Goal: Task Accomplishment & Management: Manage account settings

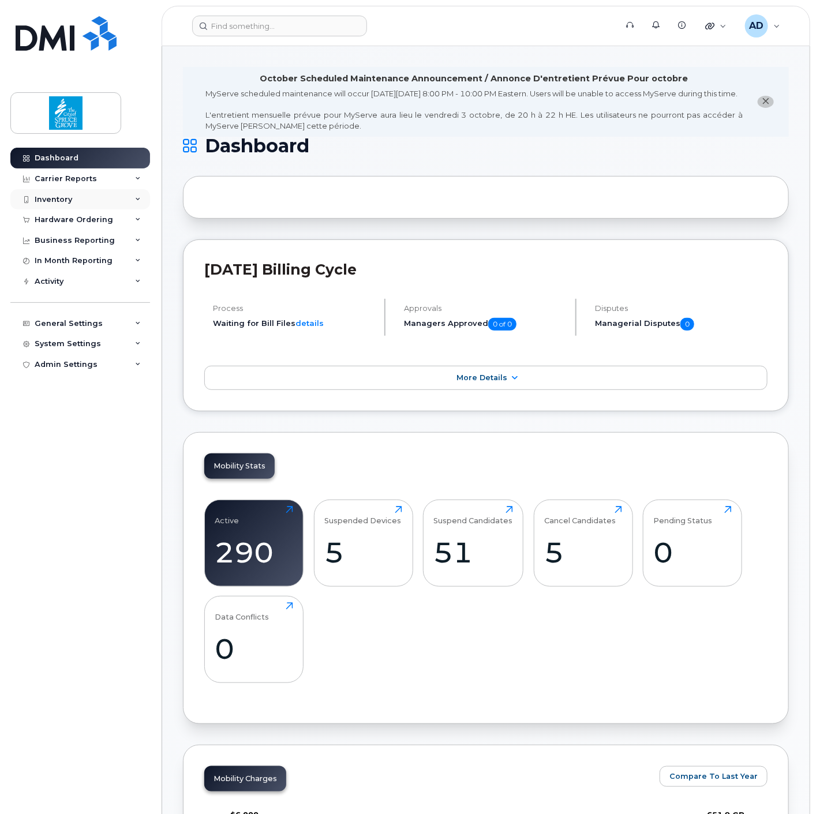
click at [62, 193] on div "Inventory" at bounding box center [80, 199] width 140 height 21
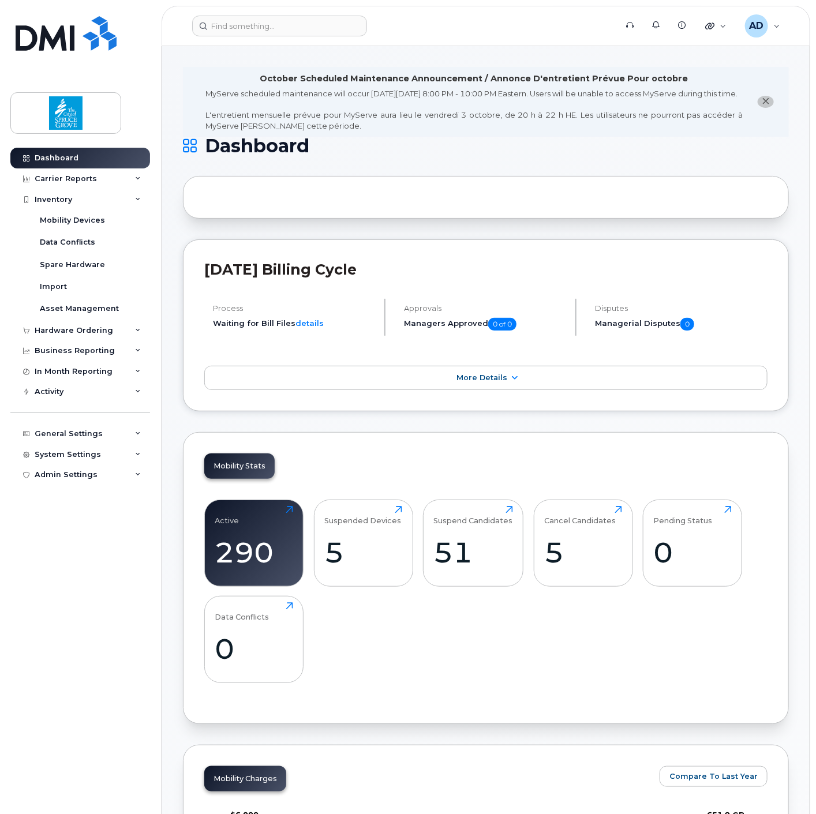
click at [249, 12] on header "Support Alerts Knowledge Base Quicklinks Suspend / Cancel Device Change SIM Car…" at bounding box center [486, 26] width 649 height 40
click at [248, 26] on input at bounding box center [279, 26] width 175 height 21
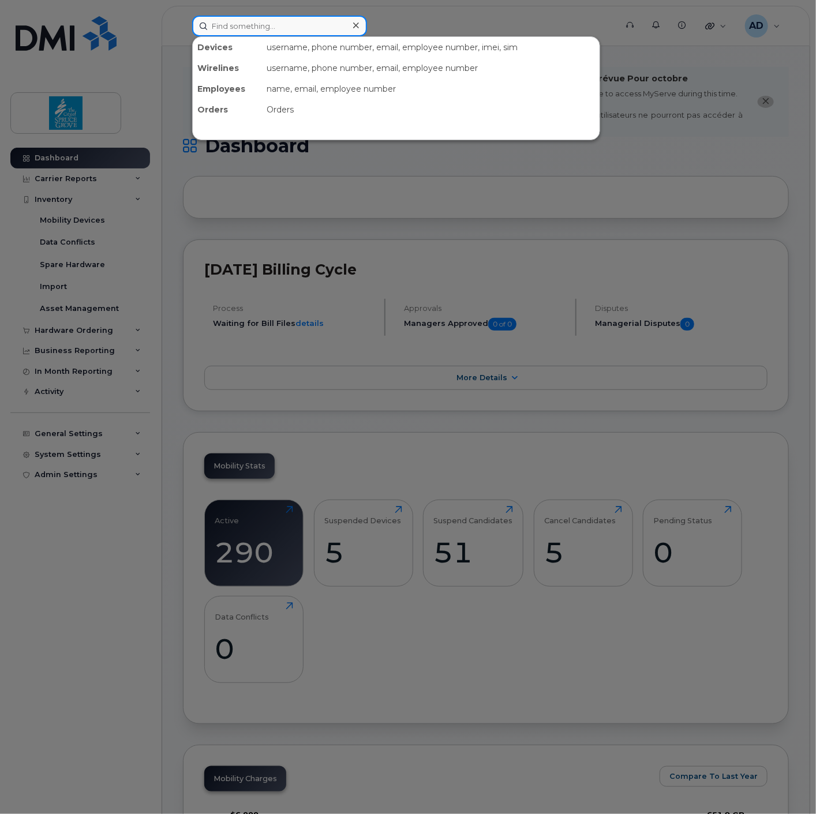
paste input "587-532-9354"
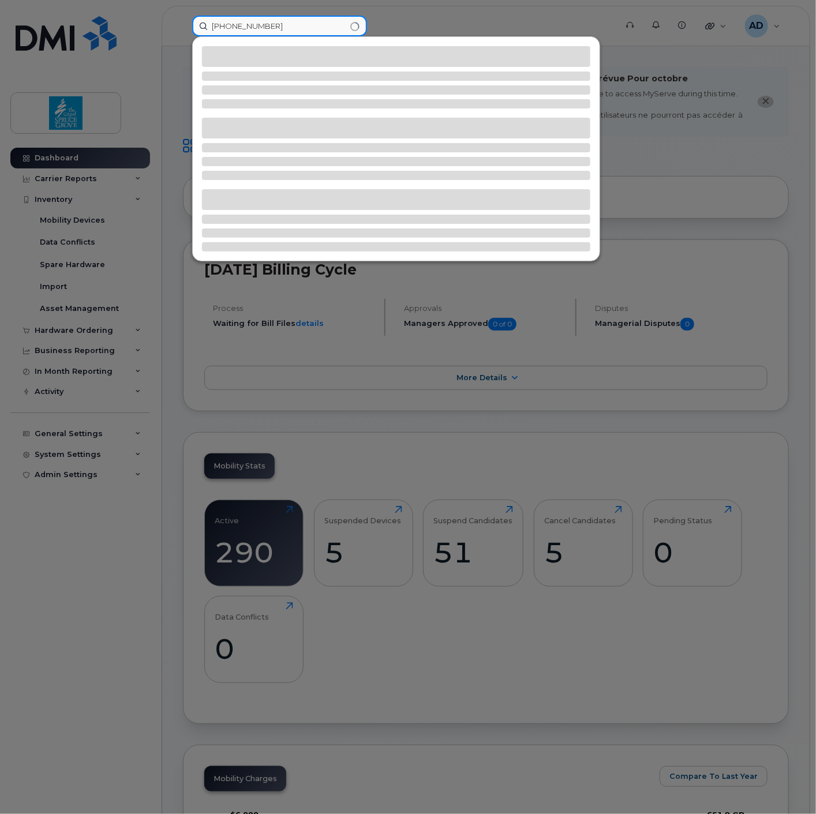
type input "587-532-9354"
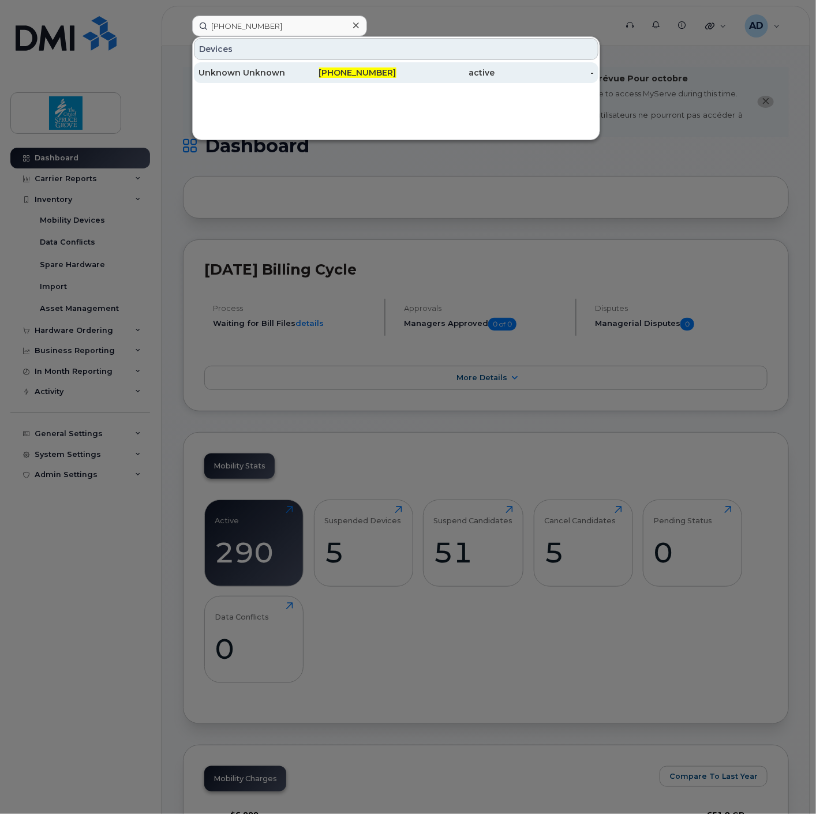
click at [274, 70] on div "Unknown Unknown" at bounding box center [248, 73] width 99 height 12
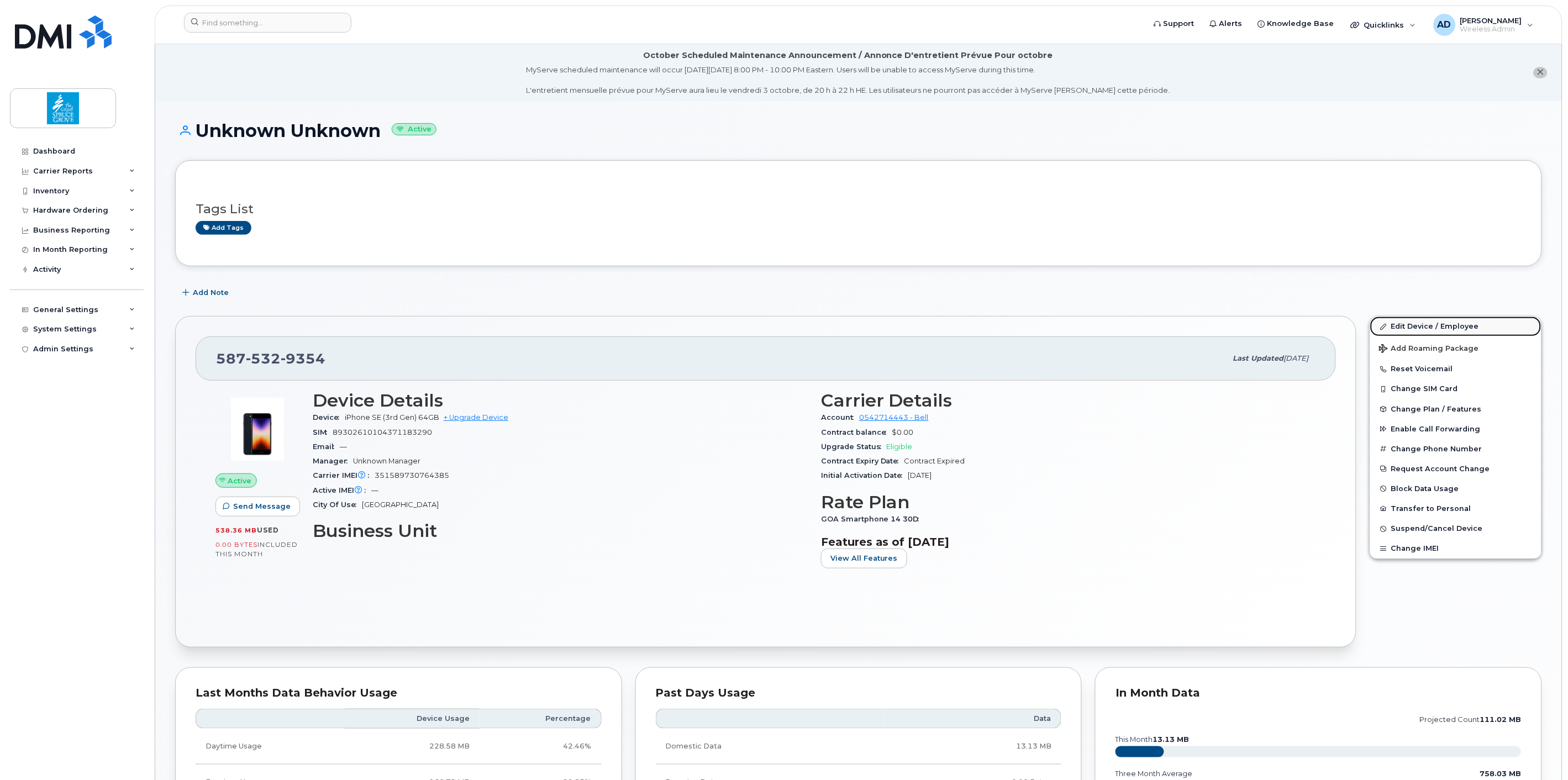
click at [781, 327] on link "Edit Device / Employee" at bounding box center [1455, 326] width 171 height 20
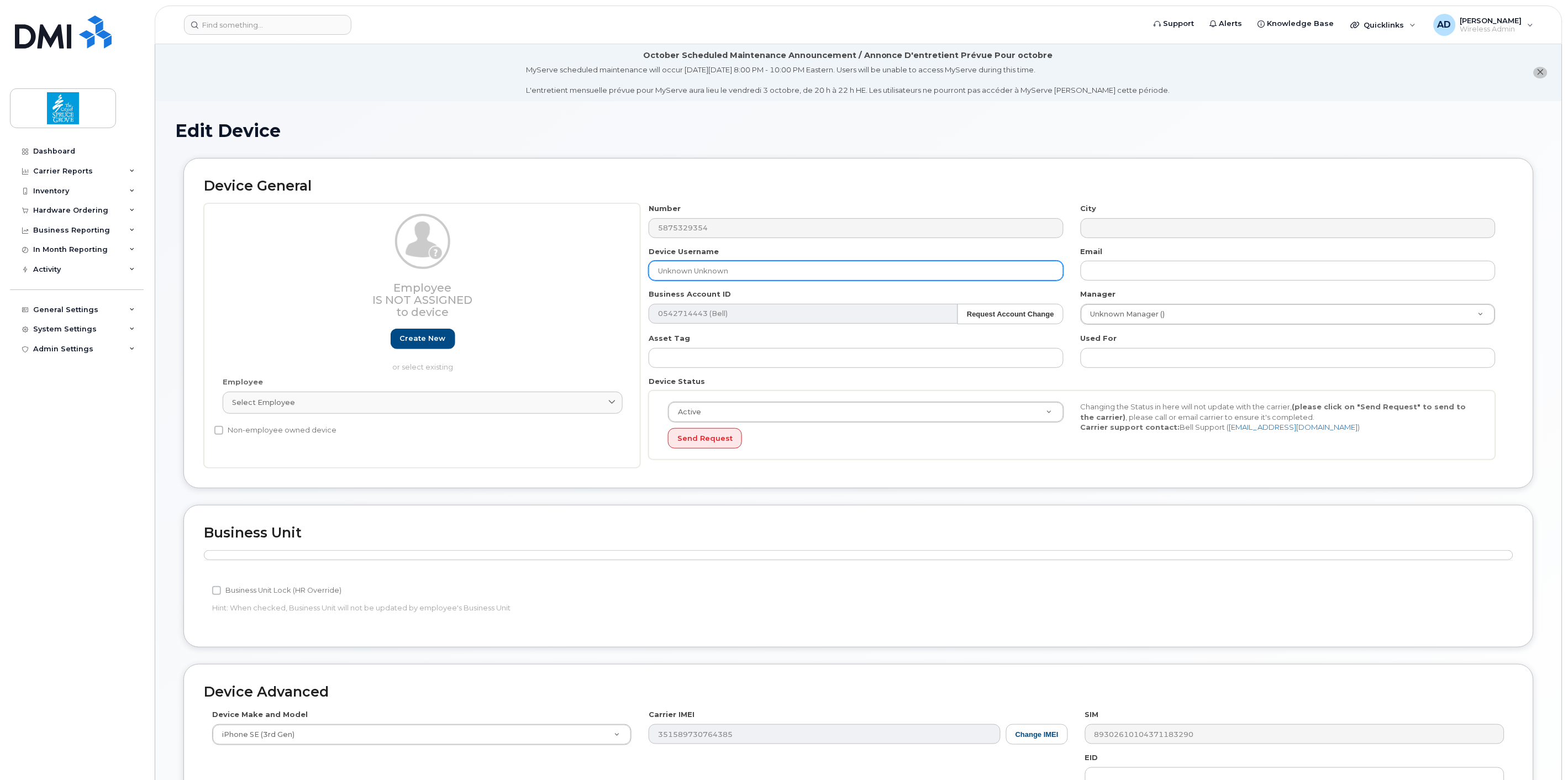
click at [687, 266] on input "Unknown Unknown" at bounding box center [856, 270] width 414 height 20
paste input "Aru"
click at [688, 271] on input "Arun Unknown" at bounding box center [856, 270] width 414 height 20
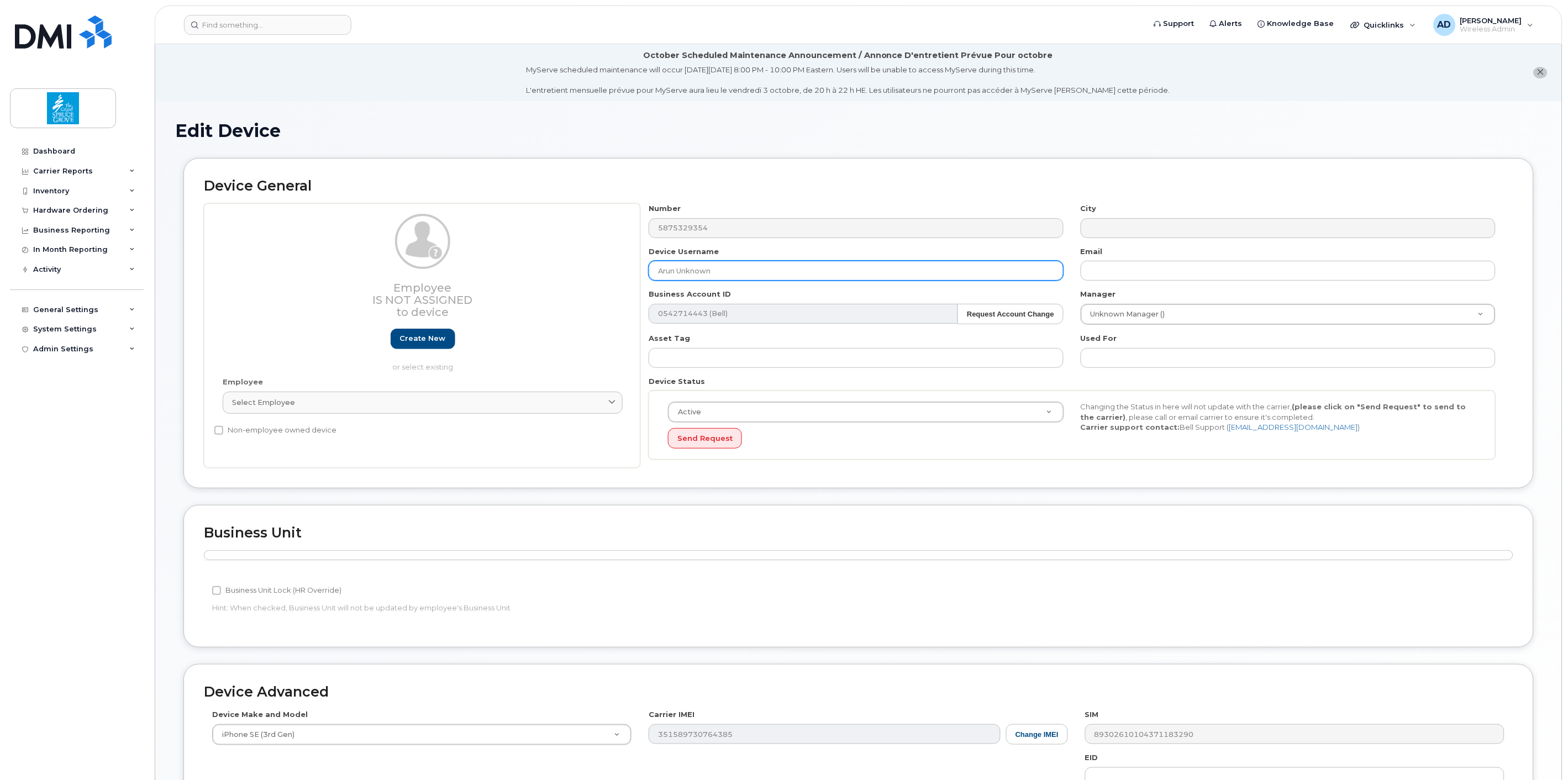
paste input "Thomas"
type input "[PERSON_NAME]"
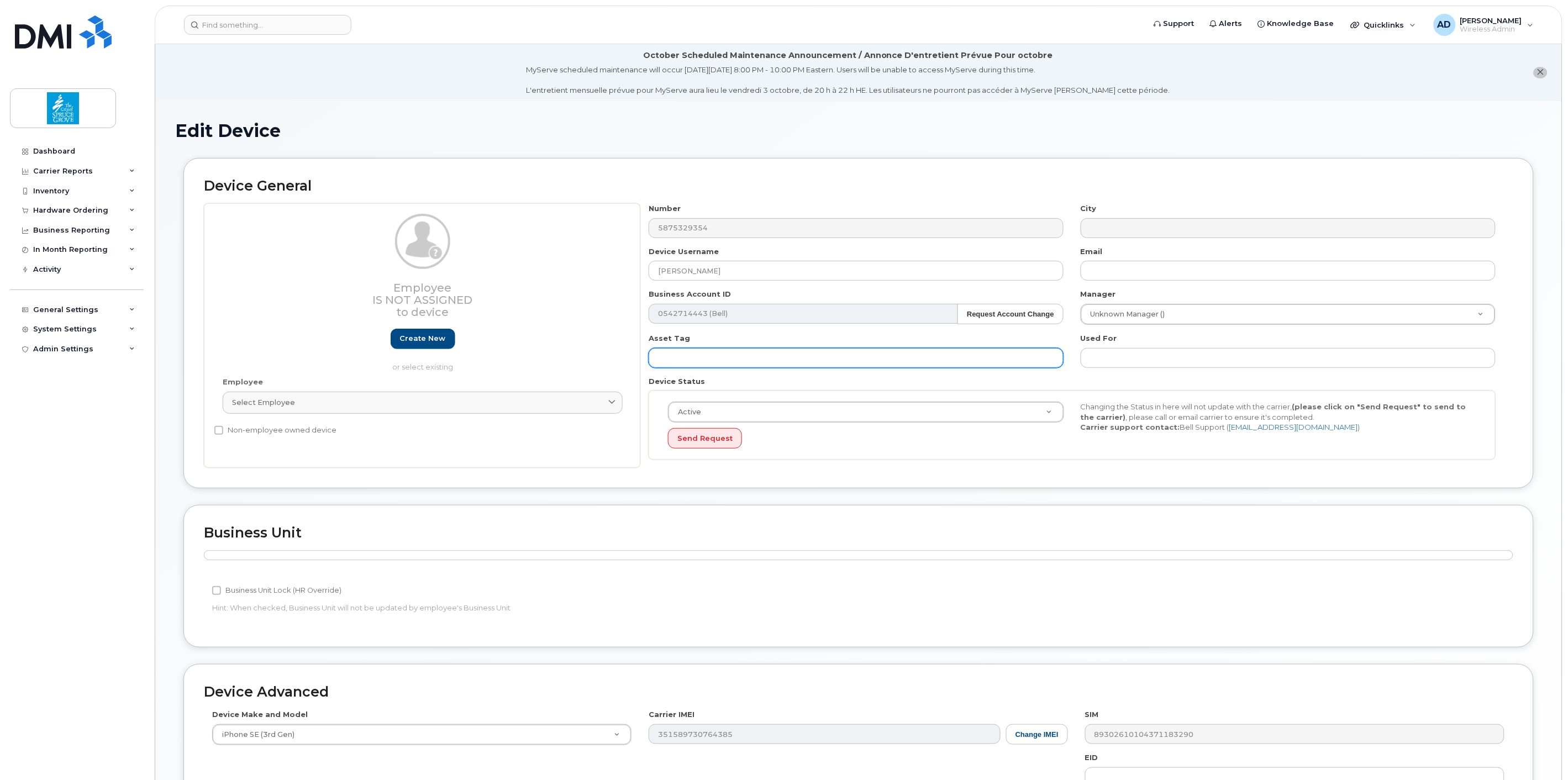
click at [727, 356] on input "text" at bounding box center [856, 358] width 414 height 20
paste input "MD0495"
type input "MD0495"
drag, startPoint x: 962, startPoint y: 478, endPoint x: 819, endPoint y: 471, distance: 143.2
click at [962, 478] on div "Device General Employee Is not assigned to device Create new or select existing…" at bounding box center [859, 323] width 1351 height 330
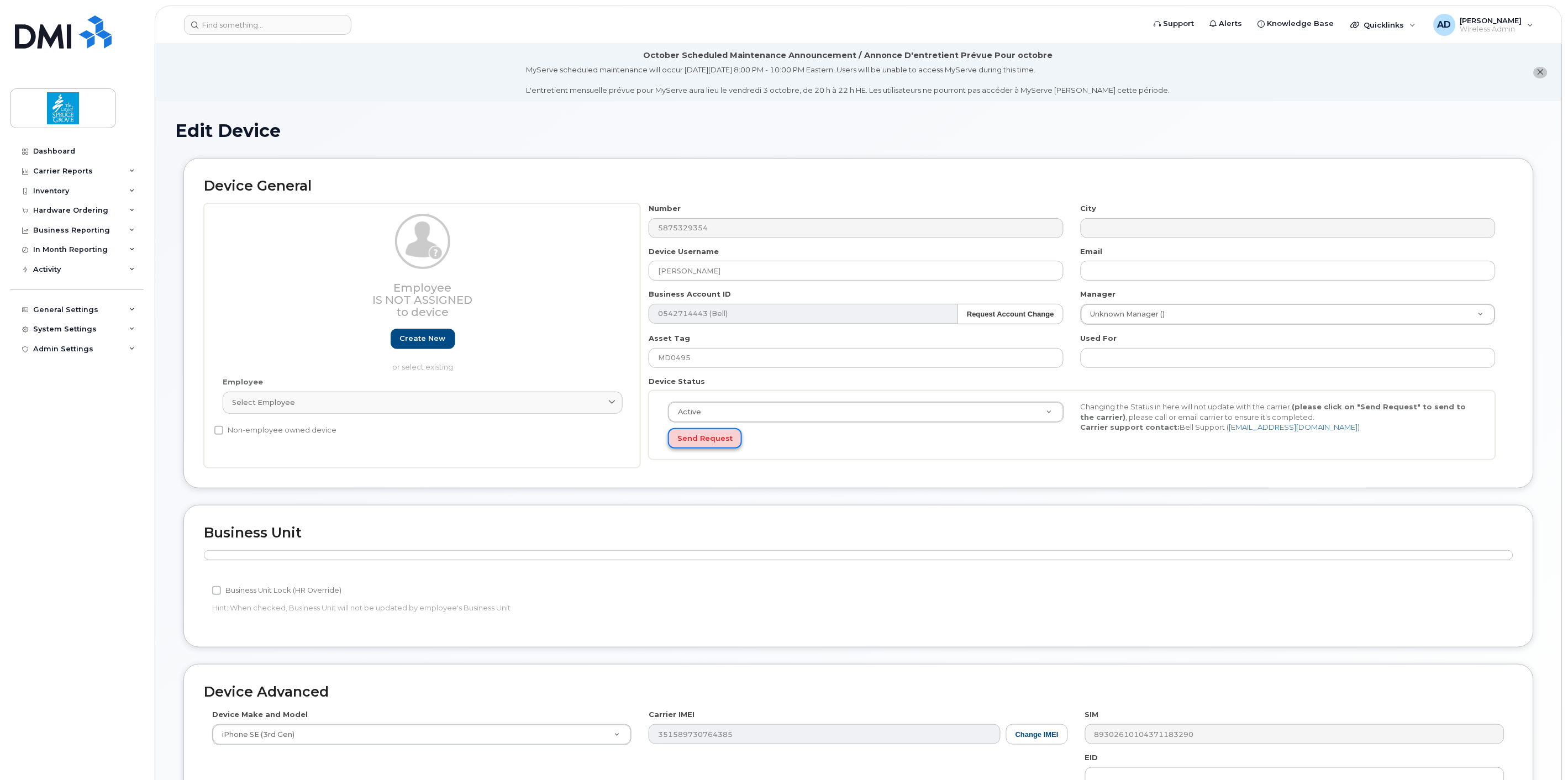
click at [702, 440] on button "Send Request" at bounding box center [705, 437] width 74 height 20
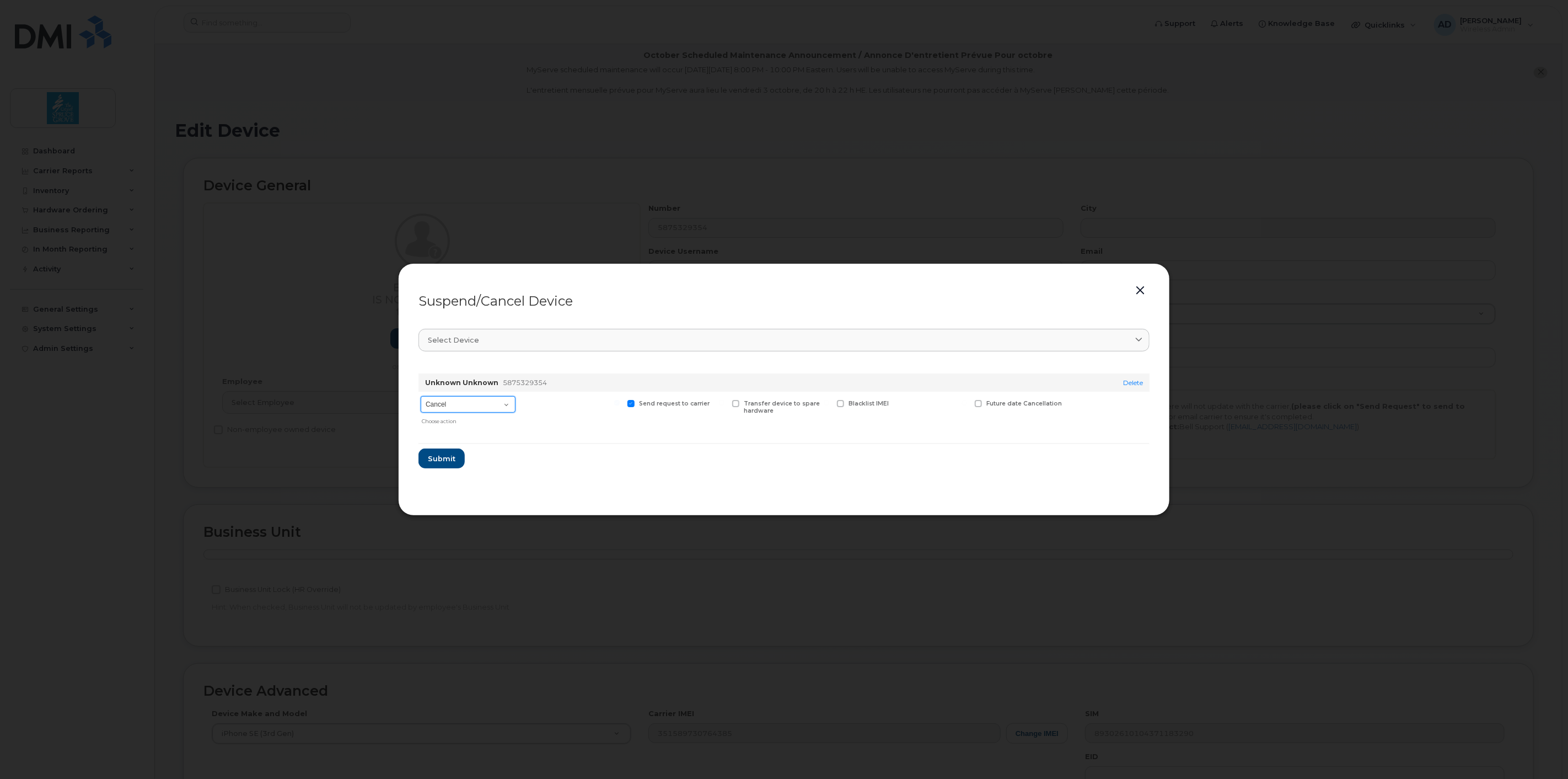
click at [461, 400] on select "Cancel Suspend - Extend Suspension Suspend - Reduced Rate Suspend - Full Rate S…" at bounding box center [467, 403] width 95 height 16
select select "[object Object]"
click at [420, 396] on select "Cancel Suspend - Extend Suspension Suspend - Reduced Rate Suspend - Full Rate S…" at bounding box center [467, 403] width 95 height 16
click at [452, 457] on span "Submit" at bounding box center [440, 458] width 28 height 11
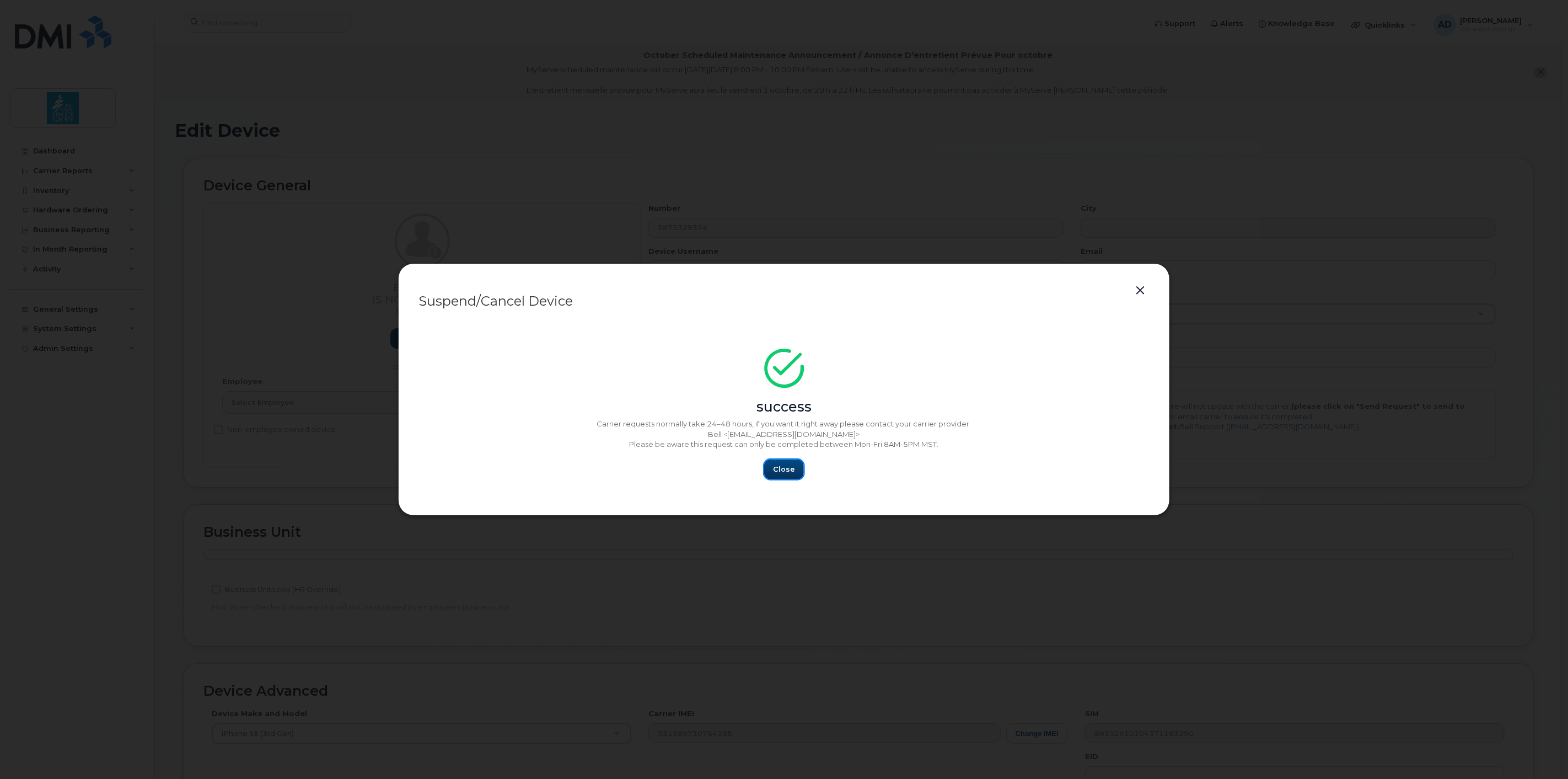
click at [787, 466] on span "Close" at bounding box center [784, 468] width 22 height 11
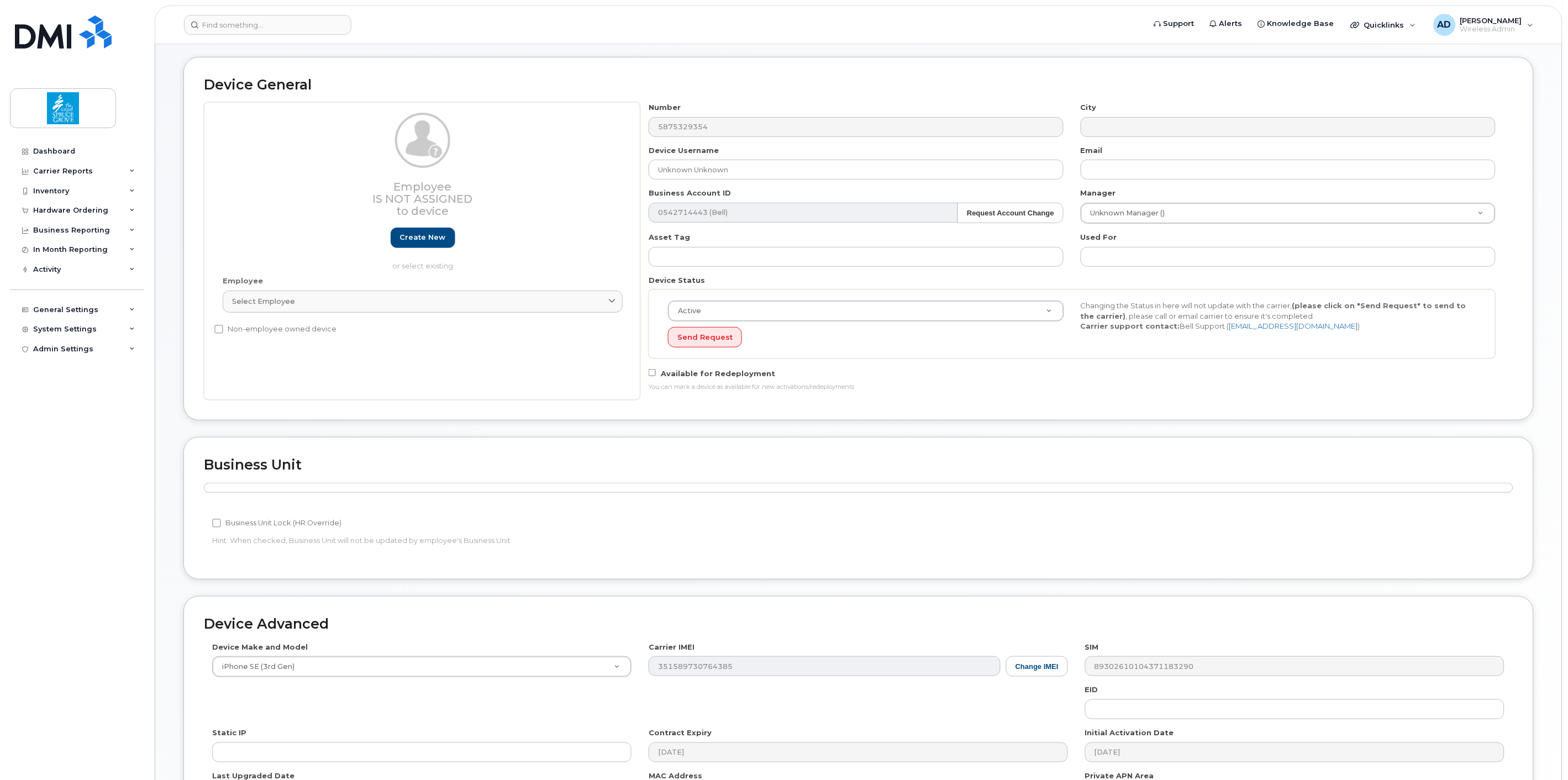
scroll to position [248, 0]
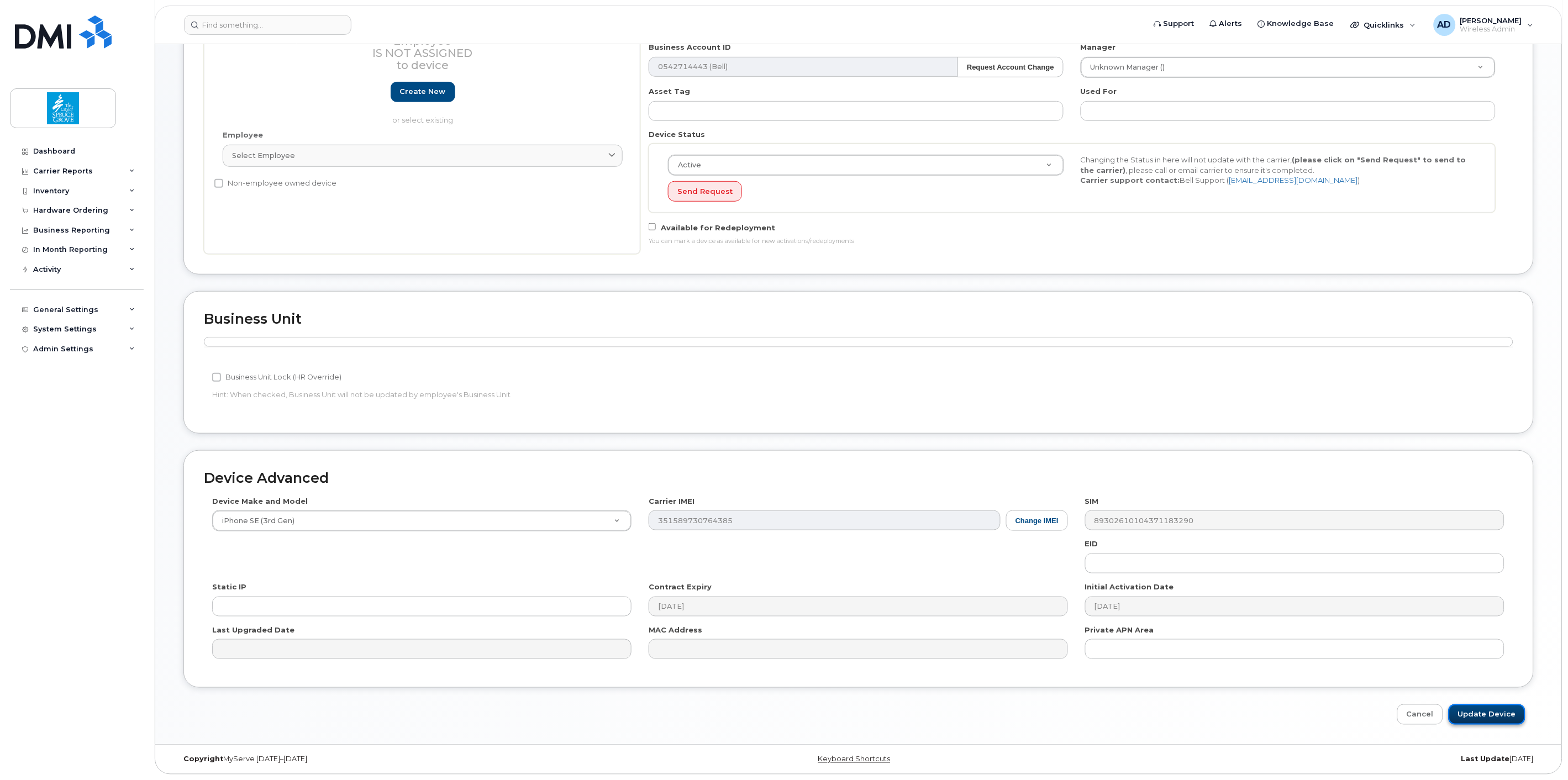
click at [1510, 708] on input "Update Device" at bounding box center [1487, 714] width 77 height 20
type input "Saving..."
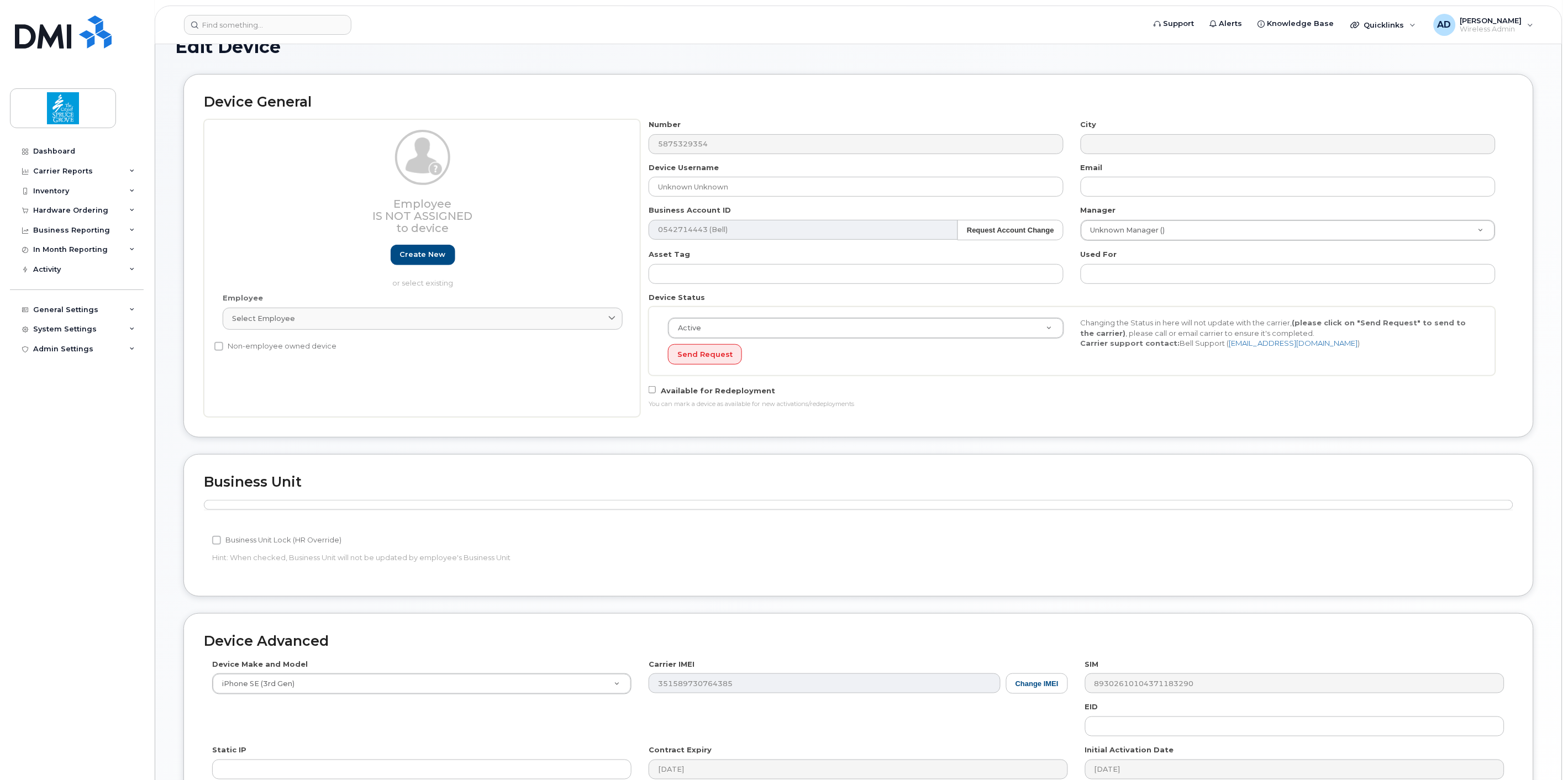
scroll to position [0, 0]
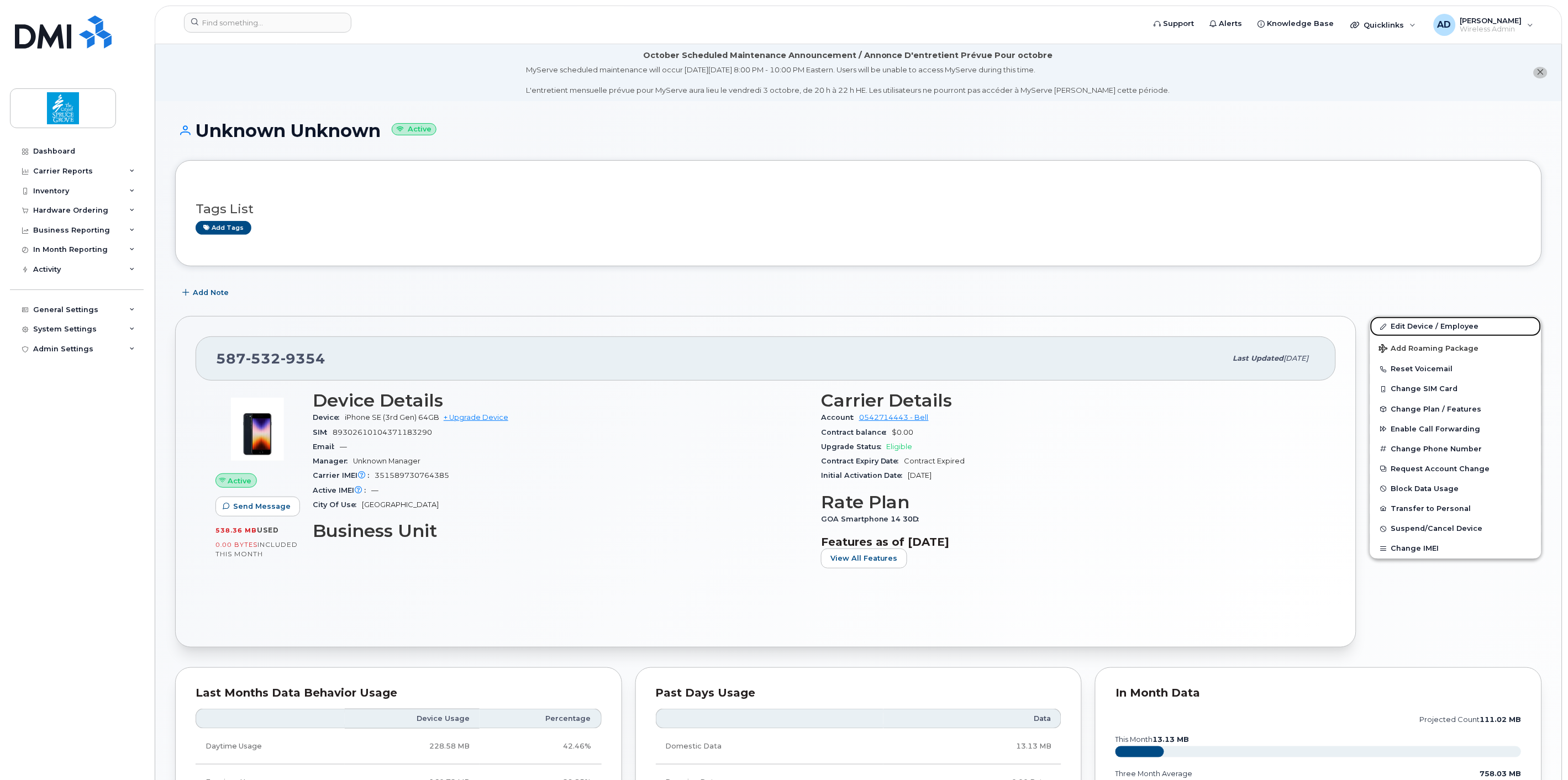
drag, startPoint x: 1426, startPoint y: 327, endPoint x: 1560, endPoint y: 343, distance: 135.0
click at [1426, 326] on link "Edit Device / Employee" at bounding box center [1455, 326] width 171 height 20
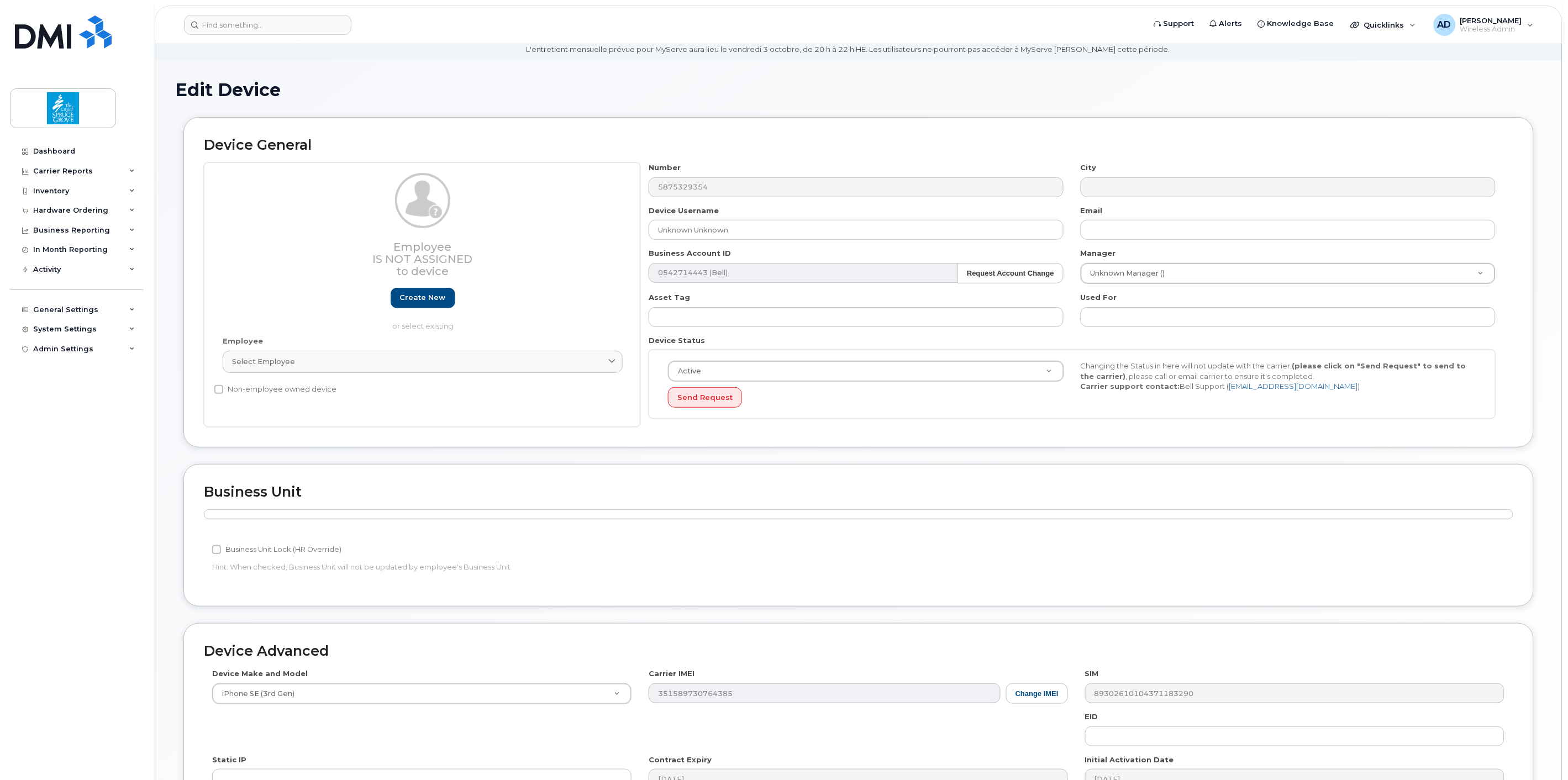
scroll to position [61, 0]
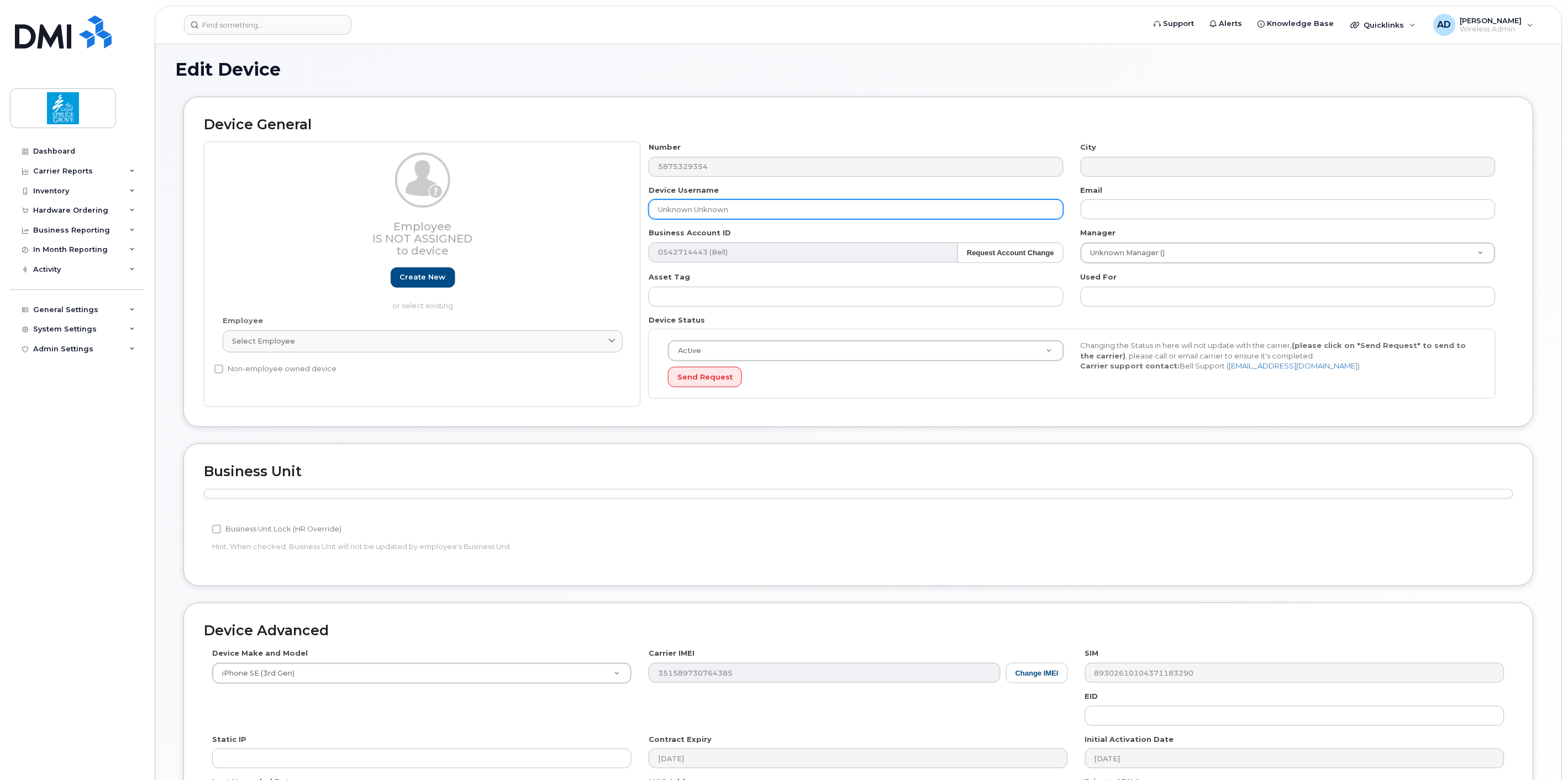
click at [733, 208] on input "Unknown Unknown" at bounding box center [856, 209] width 414 height 20
click at [733, 207] on input "Unknown Unknown" at bounding box center [856, 209] width 414 height 20
paste input "[PERSON_NAME]"
type input "[PERSON_NAME]"
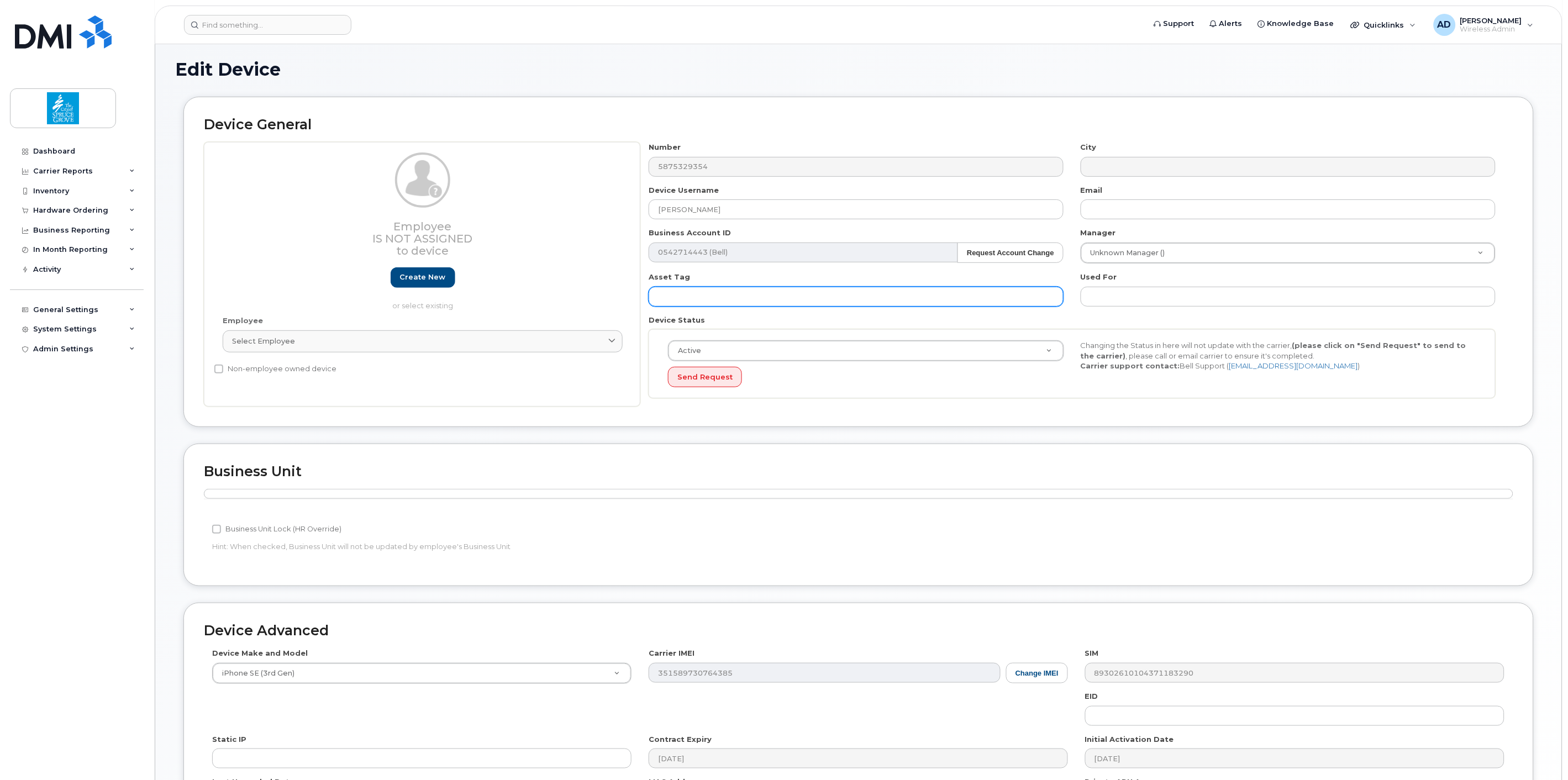
click at [699, 297] on input "text" at bounding box center [856, 297] width 414 height 20
paste input "MD0495"
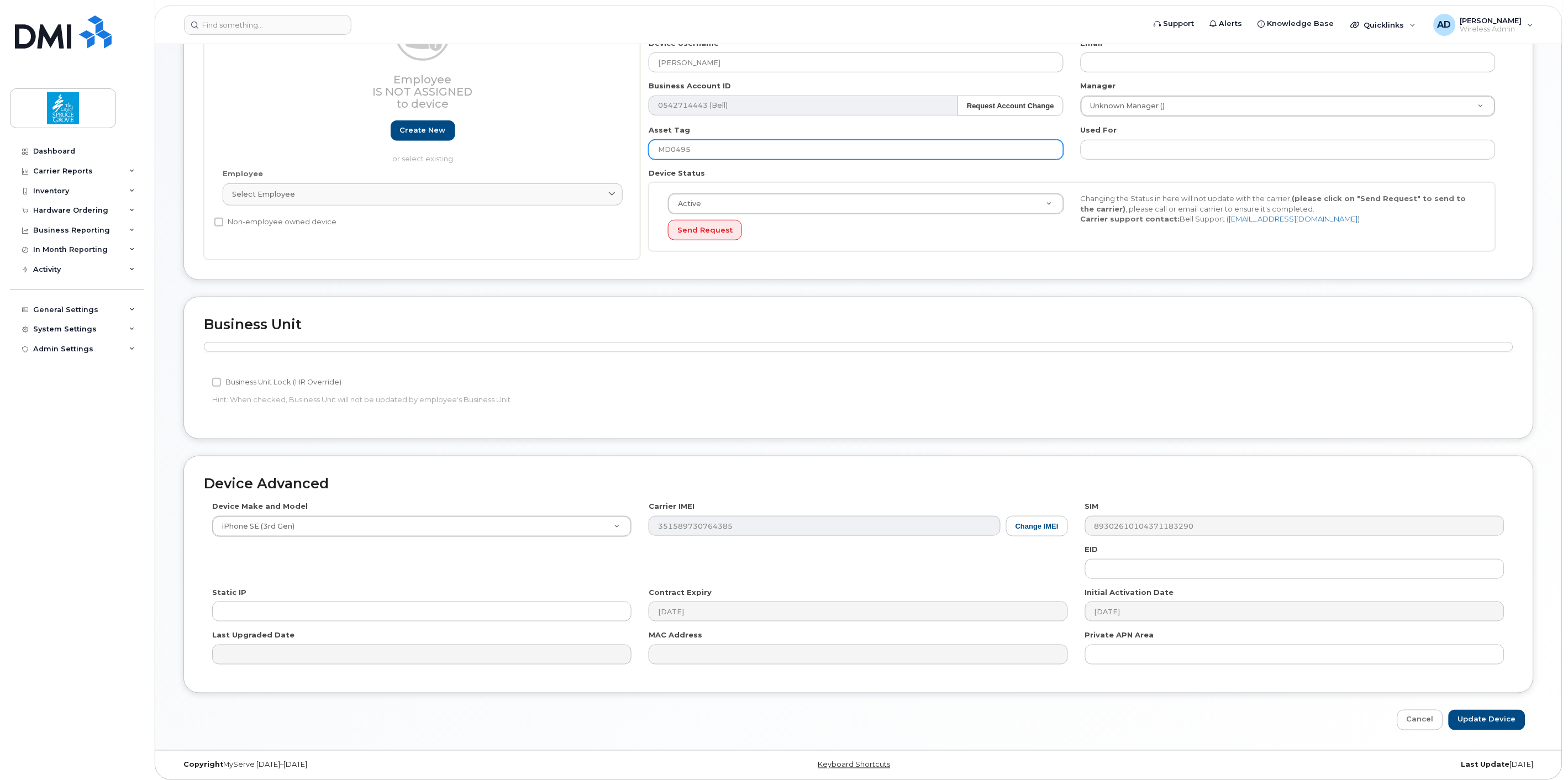
scroll to position [213, 0]
type input "MD0495"
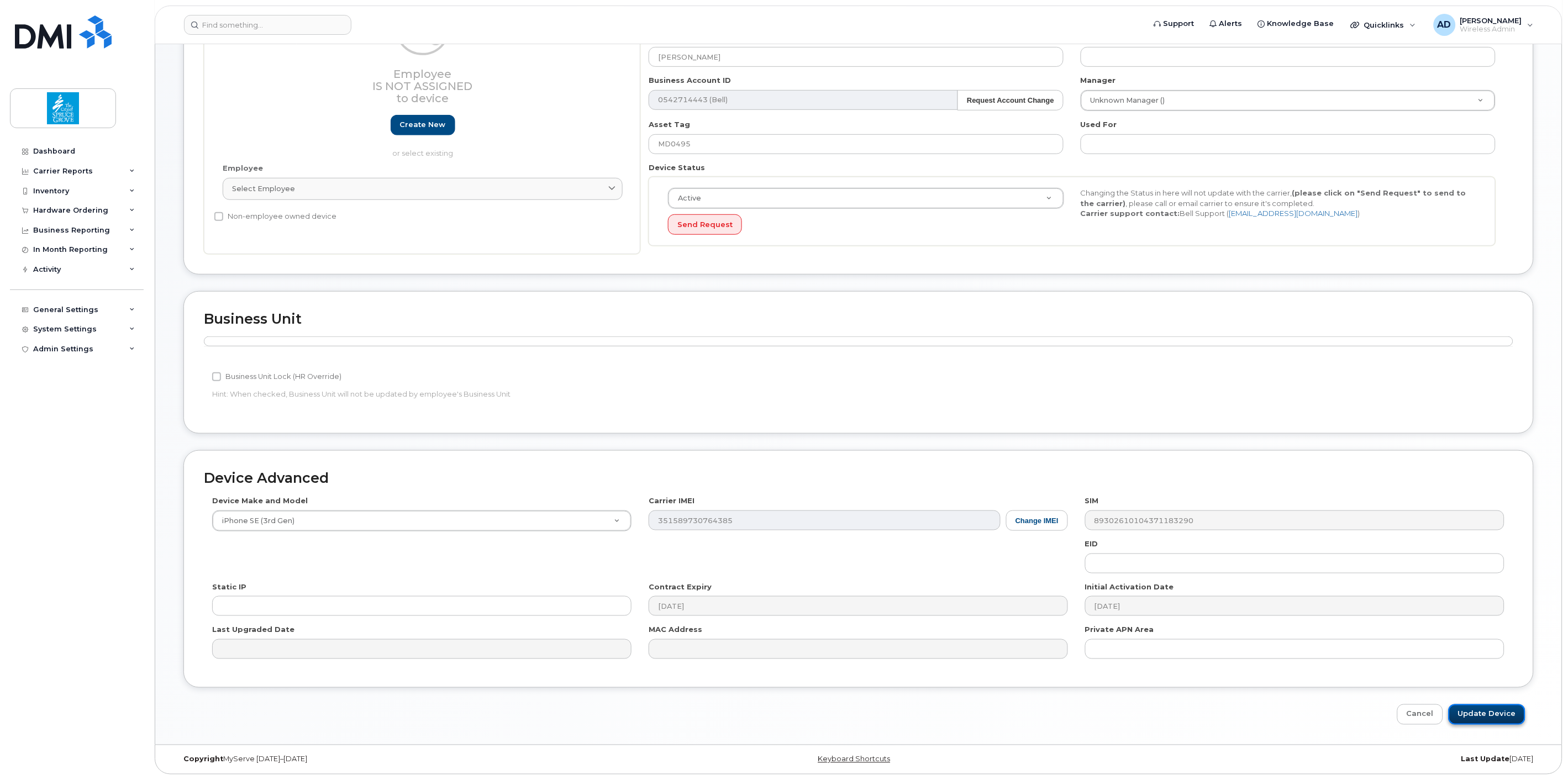
click at [1499, 713] on input "Update Device" at bounding box center [1487, 714] width 77 height 20
type input "Saving..."
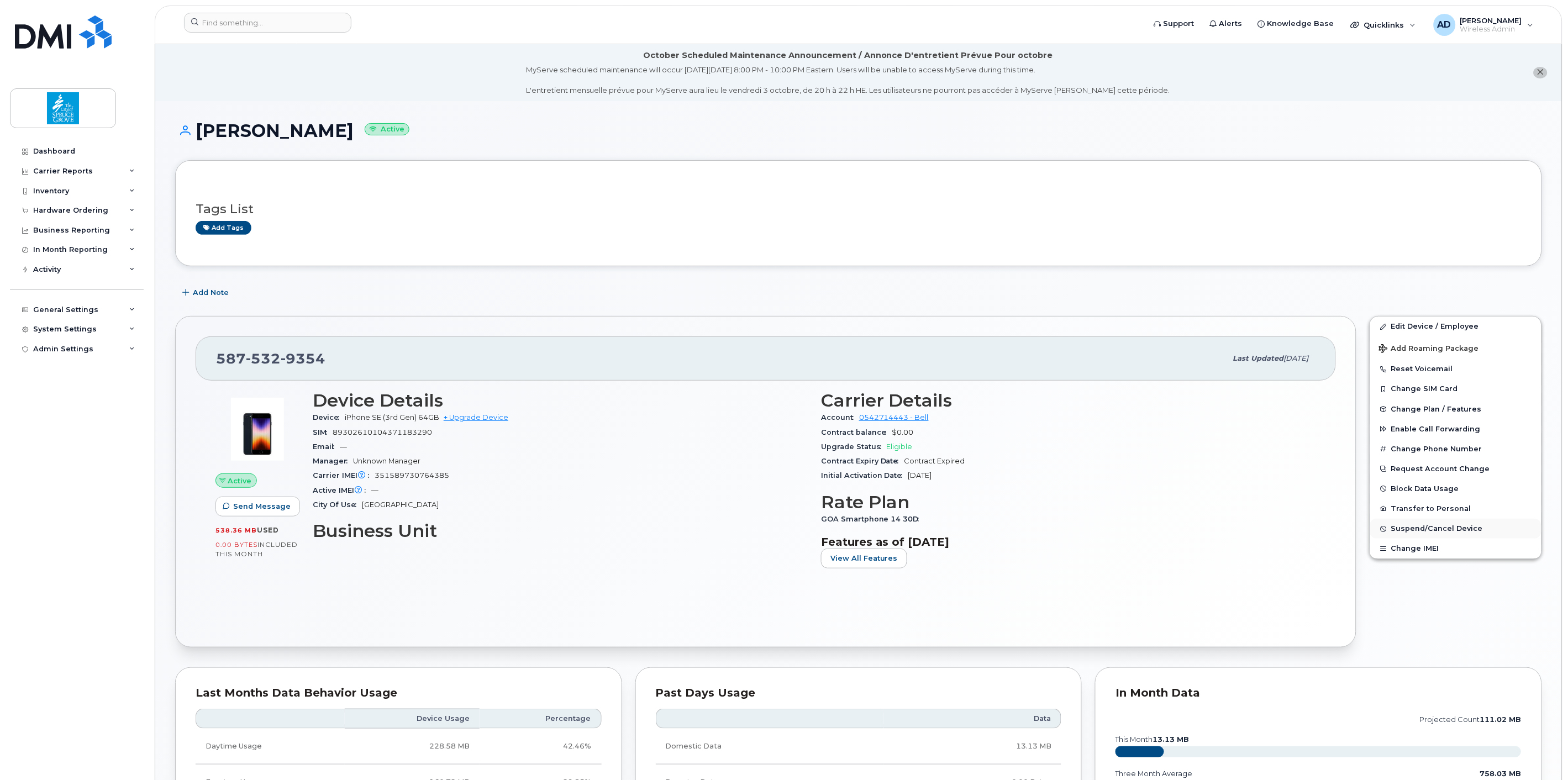
click at [1433, 532] on span "Suspend/Cancel Device" at bounding box center [1437, 528] width 92 height 9
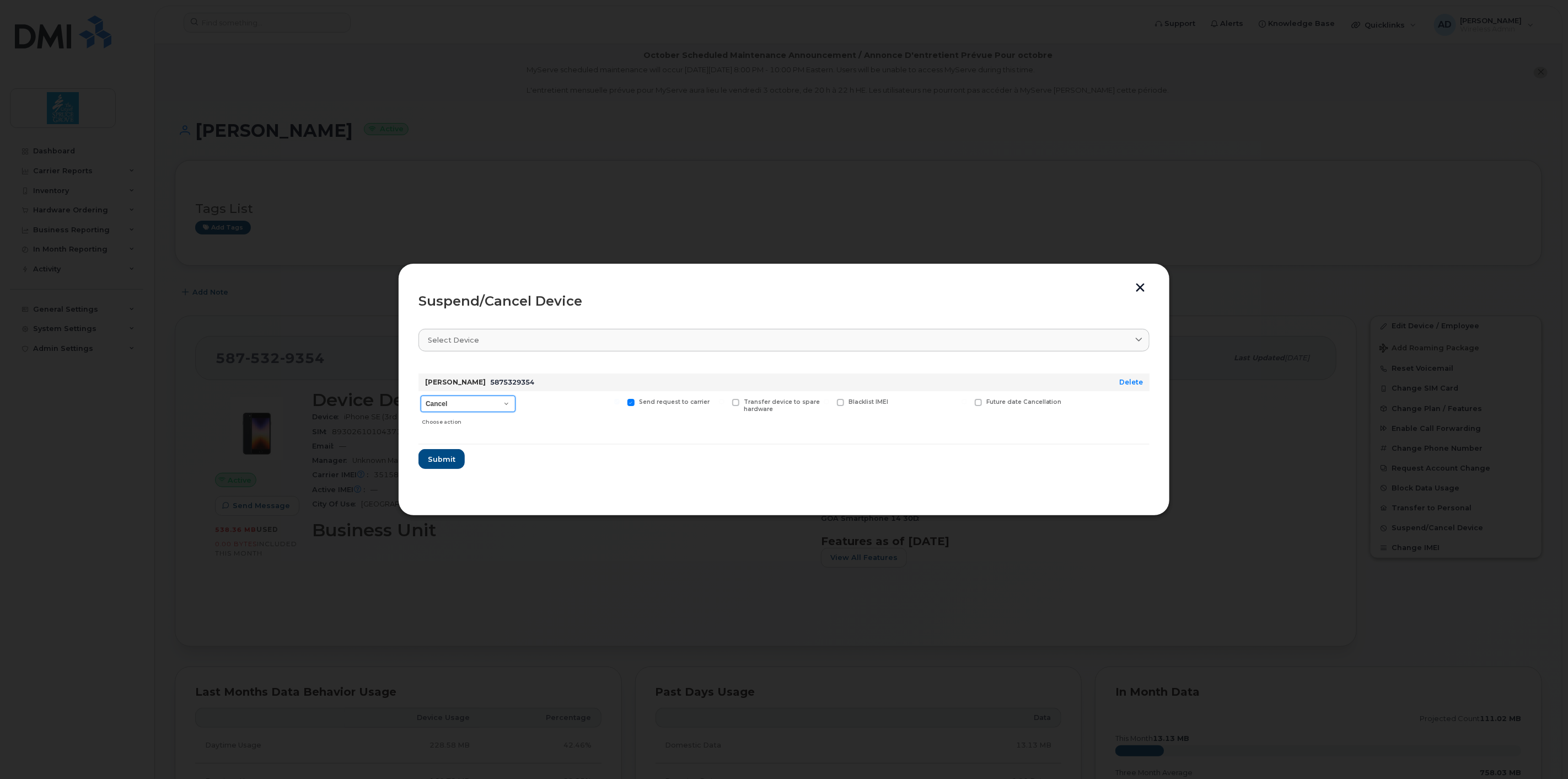
drag, startPoint x: 463, startPoint y: 401, endPoint x: 473, endPoint y: 409, distance: 12.8
click at [463, 401] on select "Cancel Suspend - Extend Suspension Suspend - Reduced Rate Suspend - Full Rate S…" at bounding box center [467, 403] width 95 height 16
select select "[object Object]"
click at [420, 396] on select "Cancel Suspend - Extend Suspension Suspend - Reduced Rate Suspend - Full Rate S…" at bounding box center [467, 403] width 95 height 16
click at [448, 457] on span "Submit" at bounding box center [440, 459] width 28 height 11
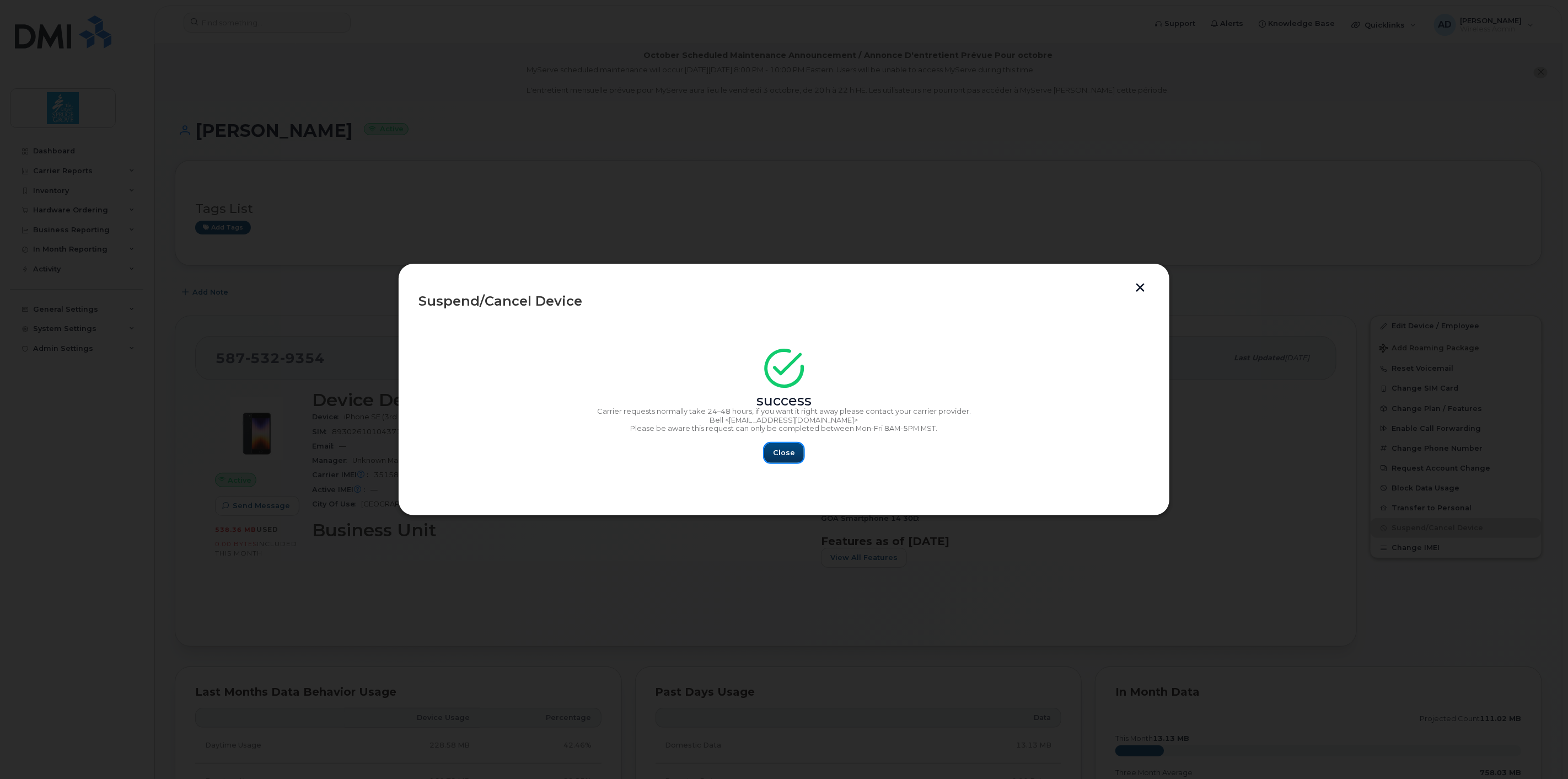
click at [780, 448] on span "Close" at bounding box center [784, 452] width 22 height 11
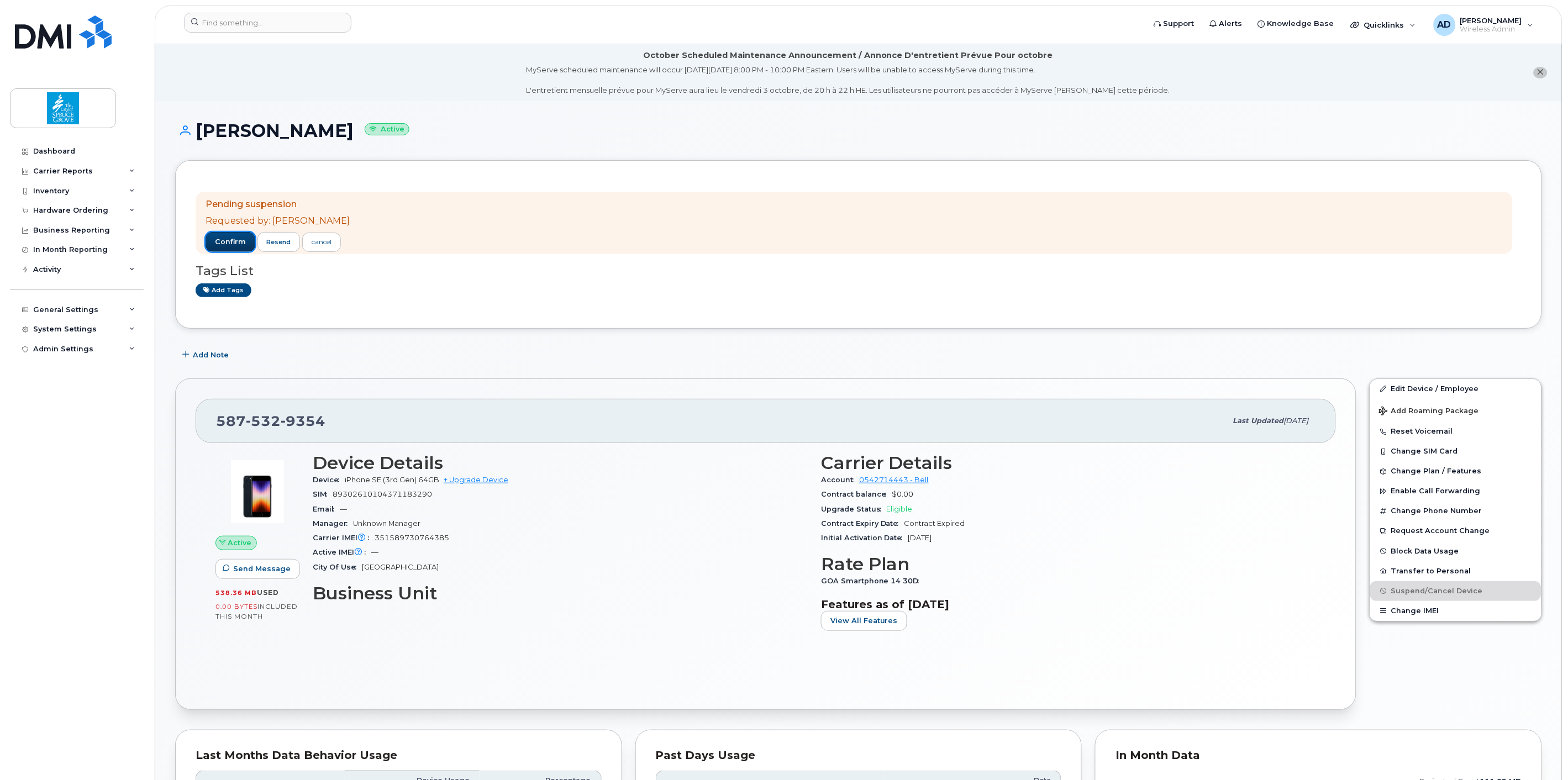
click at [221, 238] on span "confirm" at bounding box center [231, 242] width 31 height 10
